Goal: Navigation & Orientation: Find specific page/section

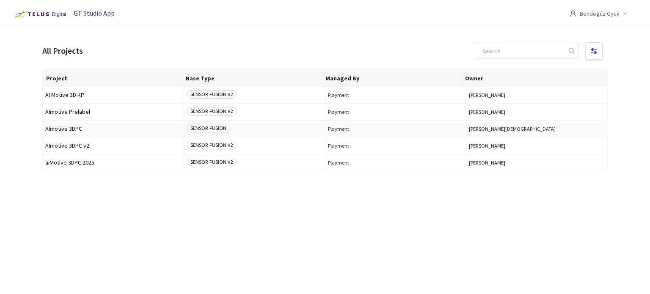
click at [63, 128] on span "AImotive 3DPC" at bounding box center [113, 129] width 136 height 6
click at [66, 146] on span "AImotive 3DPC v2" at bounding box center [113, 146] width 136 height 6
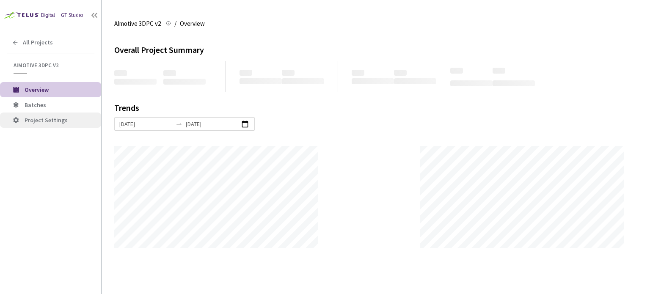
scroll to position [294, 650]
click at [49, 108] on span "Batches" at bounding box center [60, 105] width 70 height 7
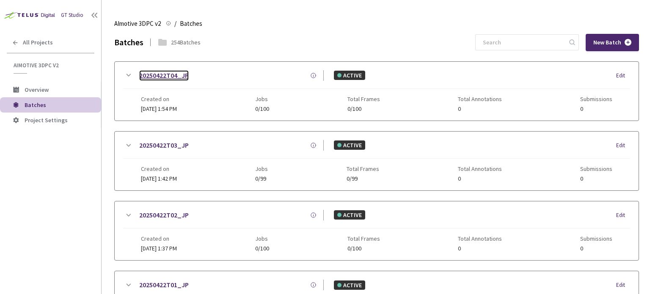
click at [164, 74] on link "20250422T04_JP" at bounding box center [163, 75] width 49 height 11
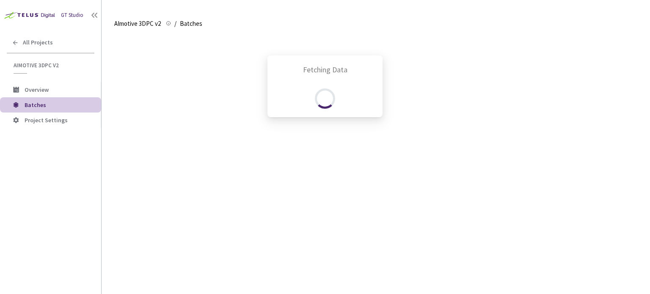
scroll to position [36, 0]
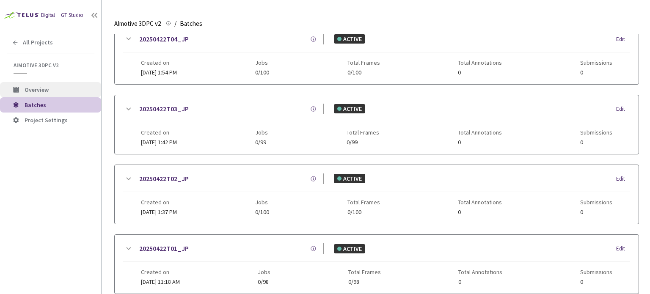
click at [42, 92] on span "Overview" at bounding box center [37, 90] width 24 height 8
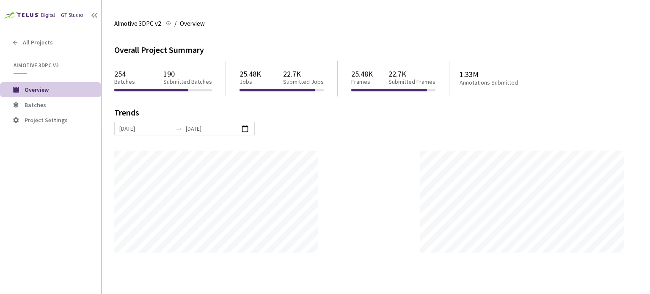
scroll to position [294, 650]
click at [30, 39] on span "All Projects" at bounding box center [38, 42] width 30 height 7
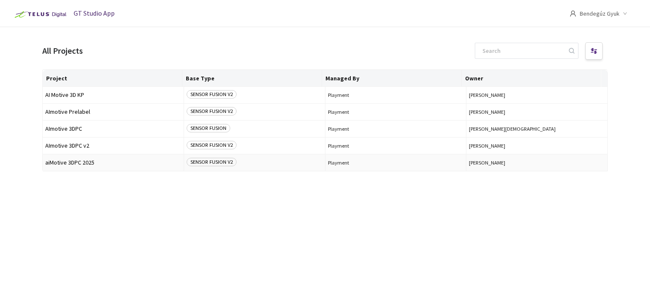
click at [88, 165] on span "aiMotive 3DPC 2025" at bounding box center [113, 162] width 136 height 6
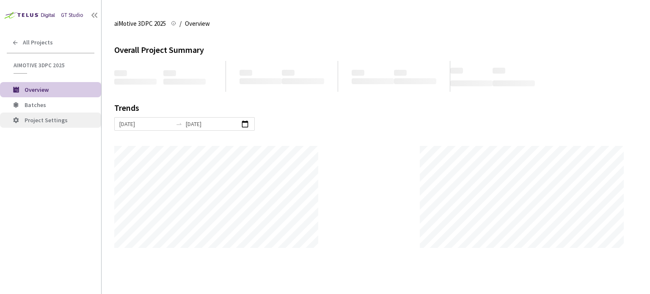
scroll to position [294, 650]
click at [62, 105] on span "Batches" at bounding box center [60, 105] width 70 height 7
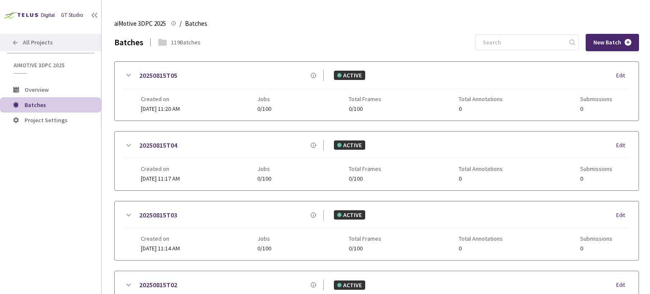
click at [12, 40] on div "All Projects" at bounding box center [50, 42] width 101 height 17
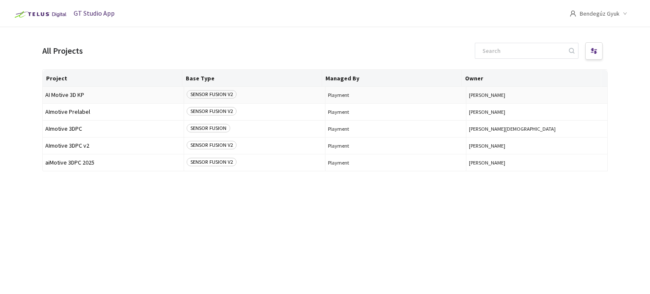
click at [91, 96] on span "AI Motive 3D KP" at bounding box center [113, 95] width 136 height 6
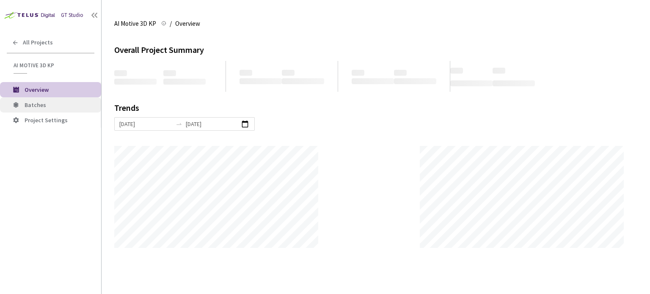
scroll to position [294, 650]
click at [58, 106] on span "Batches" at bounding box center [60, 105] width 70 height 7
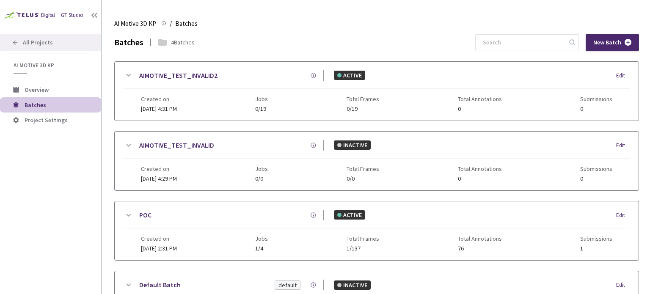
click at [14, 40] on icon at bounding box center [15, 42] width 7 height 7
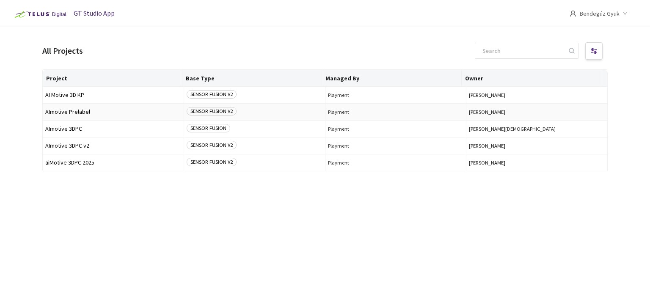
click at [58, 114] on span "AImotive Prelabel" at bounding box center [113, 112] width 136 height 6
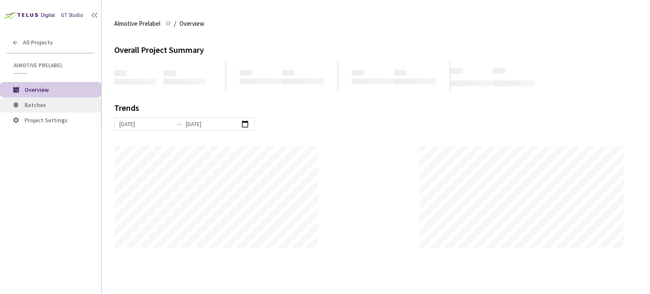
scroll to position [422728, 422373]
click at [52, 106] on span "Batches" at bounding box center [60, 105] width 70 height 7
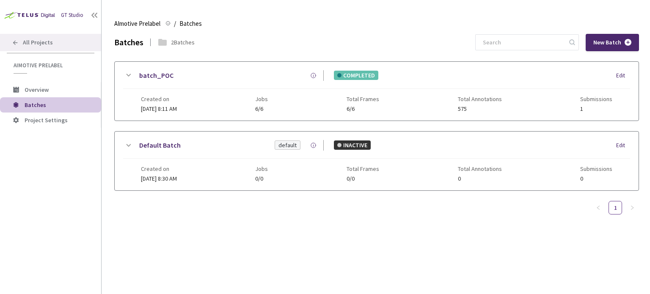
click at [14, 42] on icon at bounding box center [15, 42] width 5 height 5
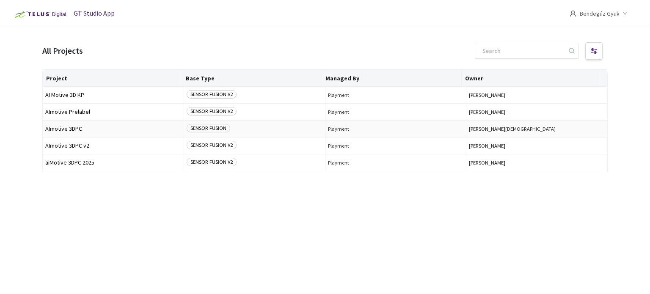
click at [55, 129] on span "AImotive 3DPC" at bounding box center [113, 129] width 136 height 6
